Goal: Find specific page/section: Find specific page/section

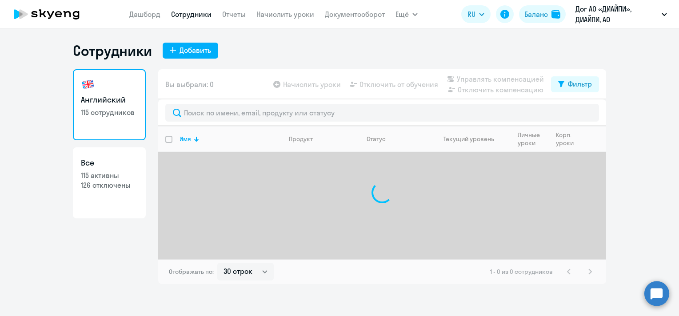
select select "30"
click at [159, 14] on link "Дашборд" at bounding box center [144, 14] width 31 height 9
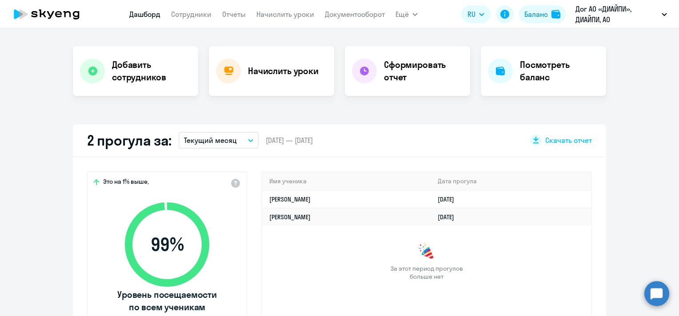
scroll to position [222, 0]
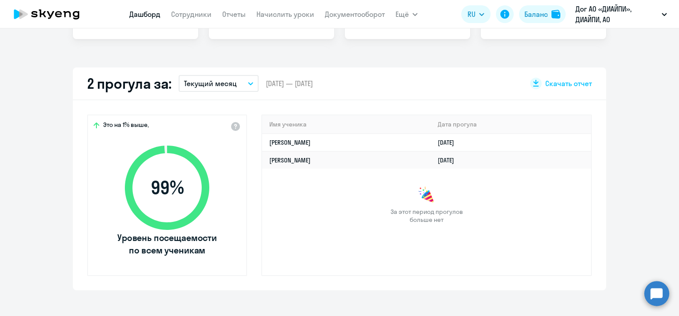
click at [248, 83] on icon "button" at bounding box center [250, 84] width 4 height 2
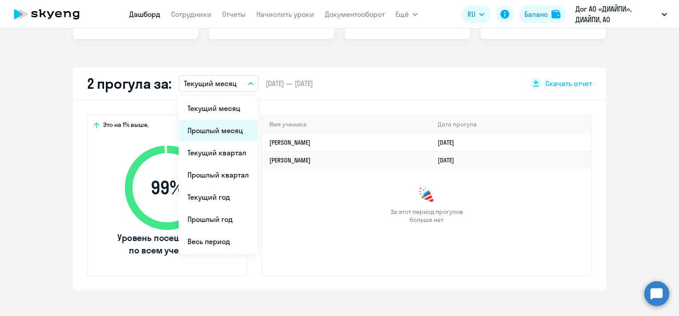
click at [220, 132] on li "Прошлый месяц" at bounding box center [218, 130] width 79 height 22
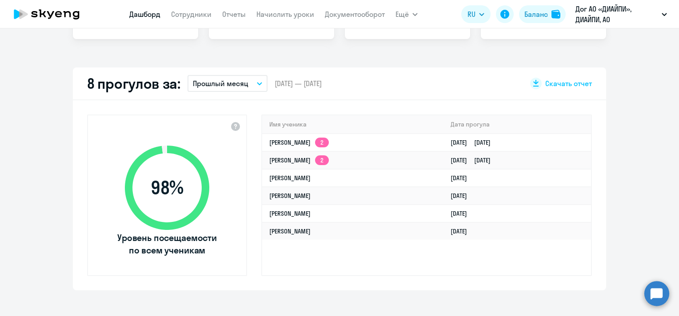
click at [257, 84] on icon "button" at bounding box center [259, 83] width 5 height 3
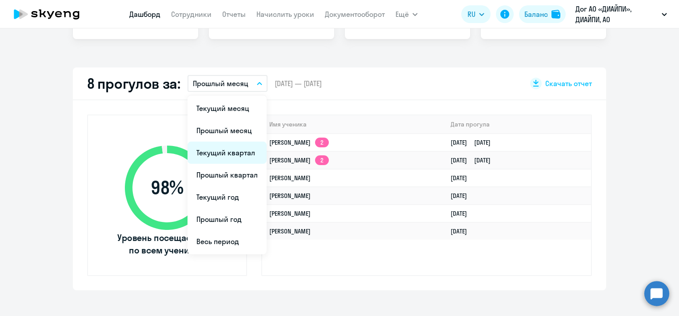
click at [238, 154] on li "Текущий квартал" at bounding box center [226, 153] width 79 height 22
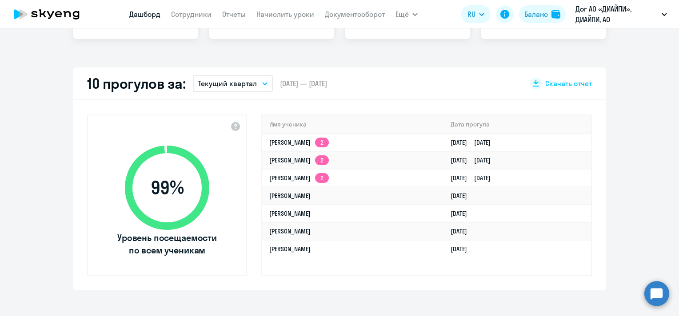
click at [251, 87] on p "Текущий квартал" at bounding box center [227, 83] width 59 height 11
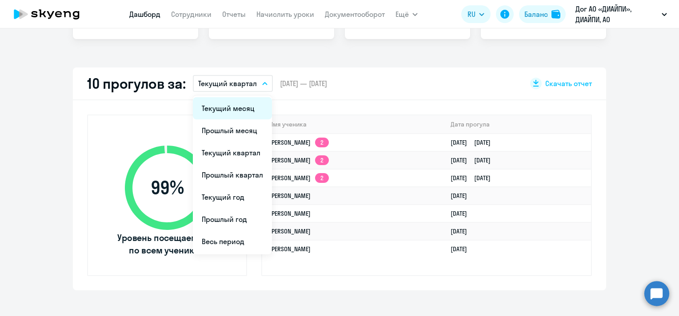
click at [240, 109] on li "Текущий месяц" at bounding box center [232, 108] width 79 height 22
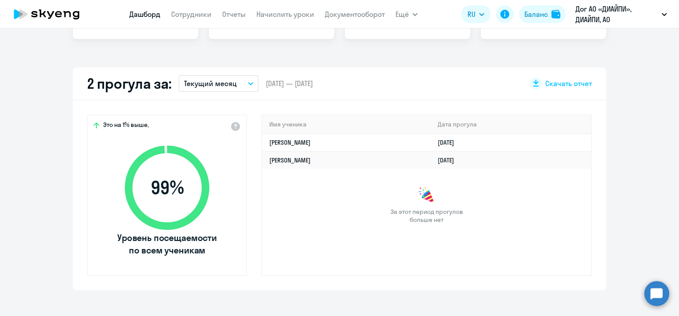
select select "30"
click at [189, 16] on link "Сотрудники" at bounding box center [191, 14] width 40 height 9
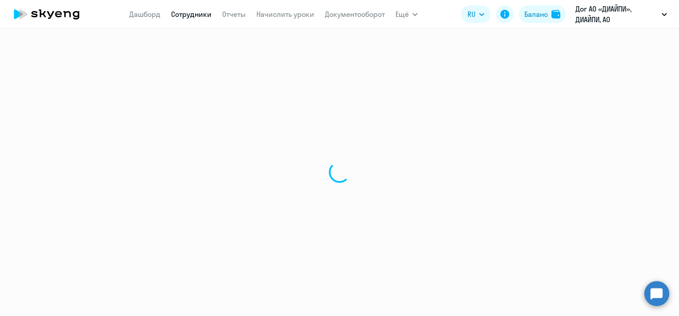
select select "30"
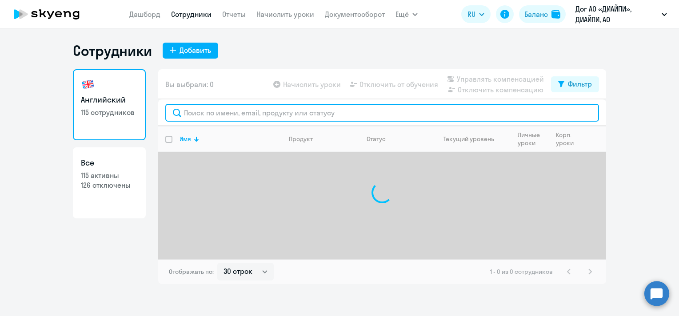
click at [322, 113] on input "text" at bounding box center [382, 113] width 434 height 18
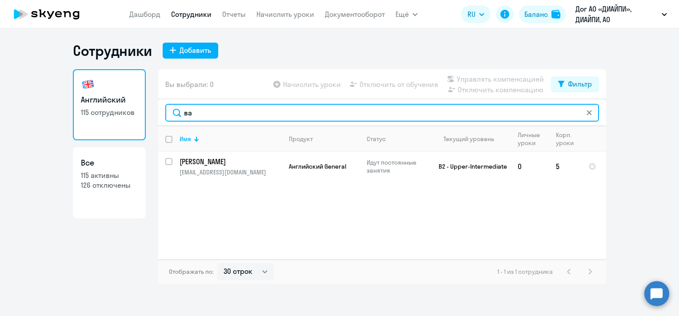
type input "в"
type input "т"
type input "[PERSON_NAME]"
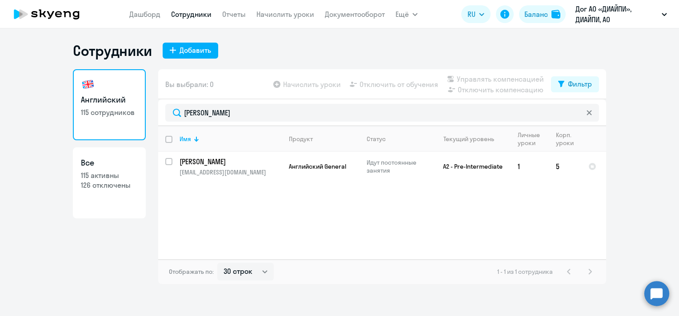
click at [590, 114] on icon at bounding box center [588, 112] width 5 height 5
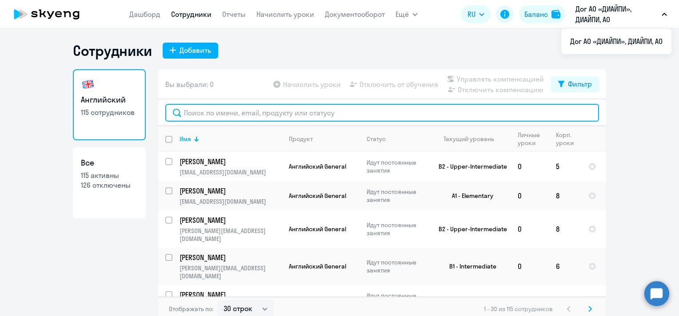
click at [258, 115] on input "text" at bounding box center [382, 113] width 434 height 18
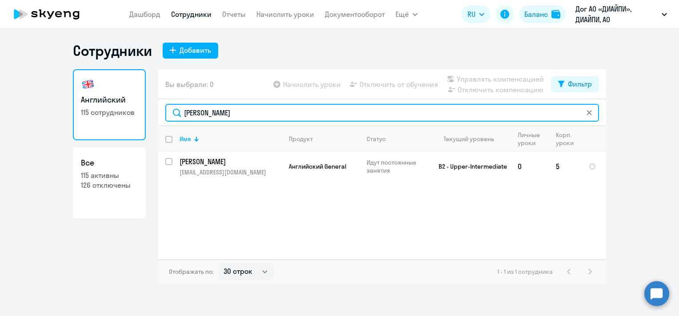
type input "[PERSON_NAME]"
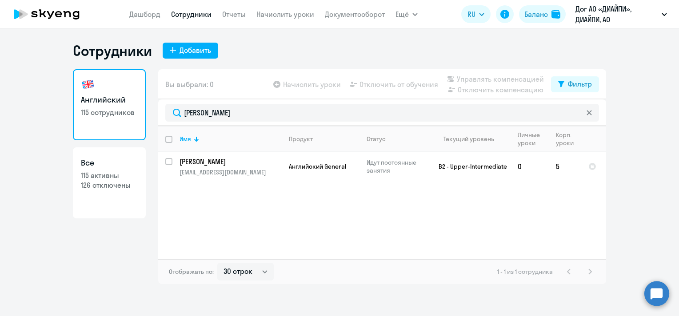
click at [587, 112] on icon at bounding box center [588, 112] width 5 height 5
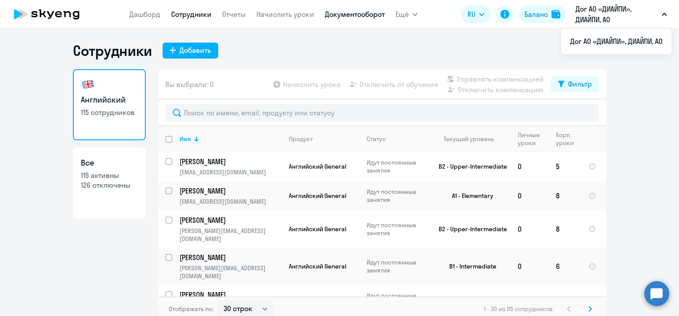
click at [380, 11] on link "Документооборот" at bounding box center [355, 14] width 60 height 9
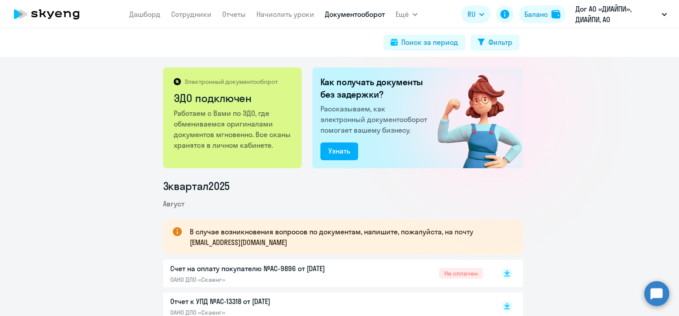
click at [283, 264] on p "Счет на оплату покупателю №AC-9896 от [DATE]" at bounding box center [263, 268] width 187 height 11
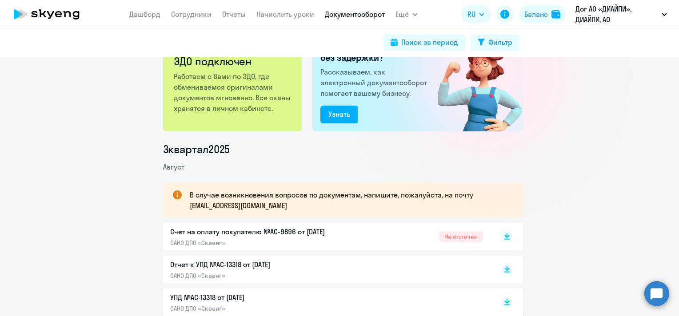
scroll to position [89, 0]
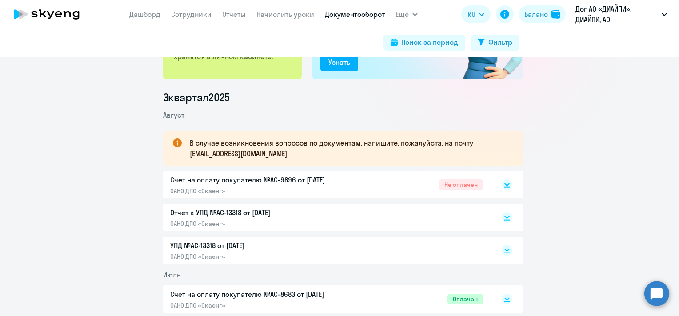
click at [235, 212] on p "Отчет к УПД №AC-13318 от [DATE]" at bounding box center [263, 212] width 187 height 11
click at [226, 207] on p "Отчет к УПД №AC-13318 от [DATE]" at bounding box center [263, 212] width 187 height 11
click at [222, 211] on p "Отчет к УПД №AC-13318 от [DATE]" at bounding box center [263, 212] width 187 height 11
click at [199, 4] on app-header "[PERSON_NAME] Отчеты Начислить уроки Документооборот Ещё Дашборд Сотрудники Отч…" at bounding box center [339, 14] width 679 height 28
click at [195, 18] on link "Сотрудники" at bounding box center [191, 14] width 40 height 9
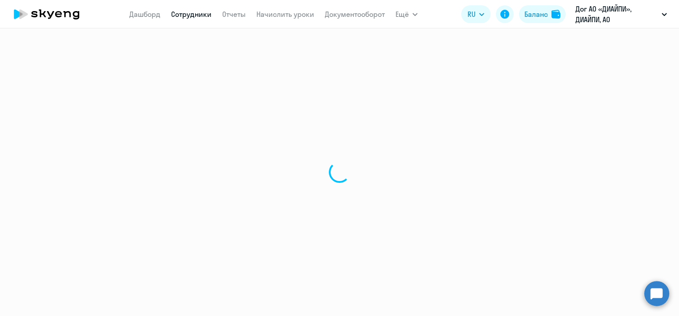
select select "30"
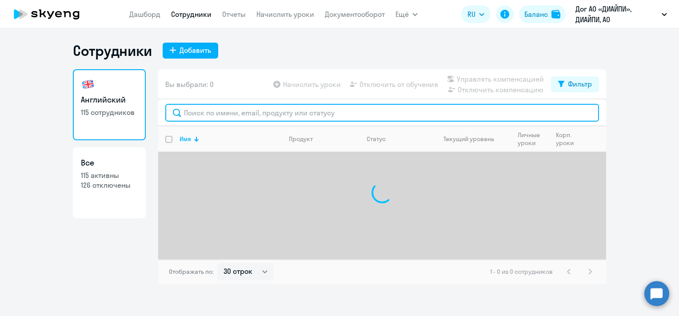
click at [209, 110] on input "text" at bounding box center [382, 113] width 434 height 18
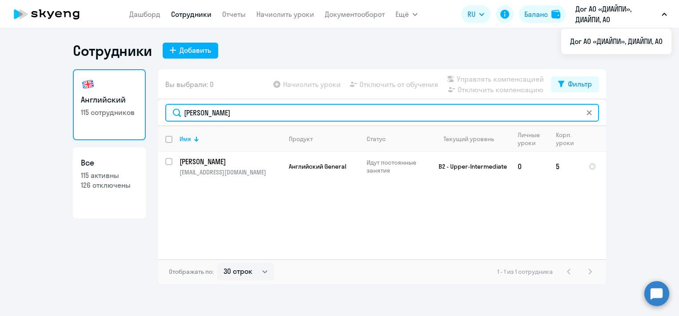
type input "[PERSON_NAME]"
